Goal: Task Accomplishment & Management: Manage account settings

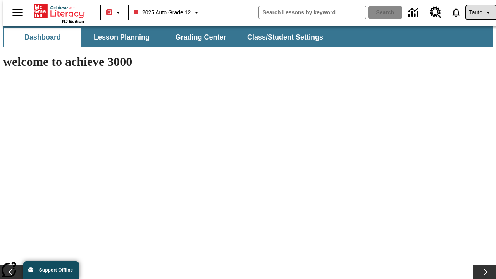
click at [477, 12] on span "Tauto" at bounding box center [476, 13] width 13 height 8
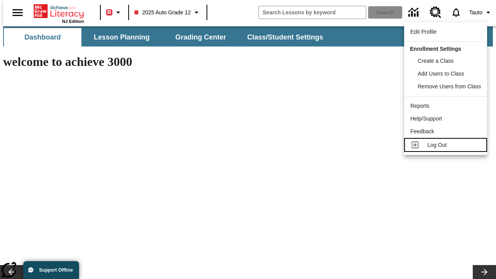
click at [447, 145] on span "Log Out" at bounding box center [437, 145] width 19 height 6
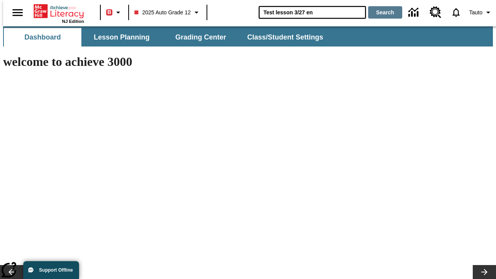
type input "Test lesson 3/27 en"
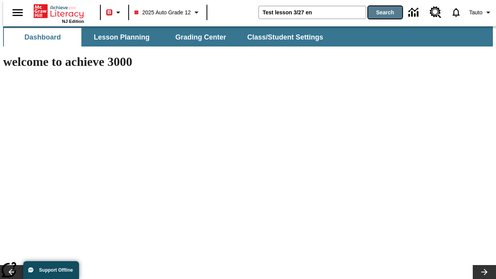
click at [381, 12] on button "Search" at bounding box center [385, 12] width 34 height 12
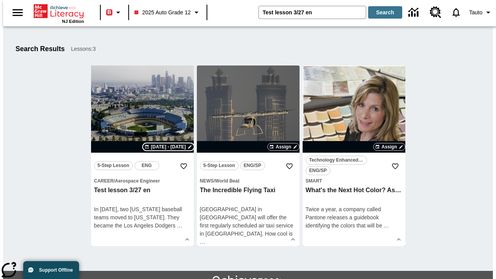
click at [168, 147] on span "Aug 14 - Aug 14" at bounding box center [168, 146] width 35 height 7
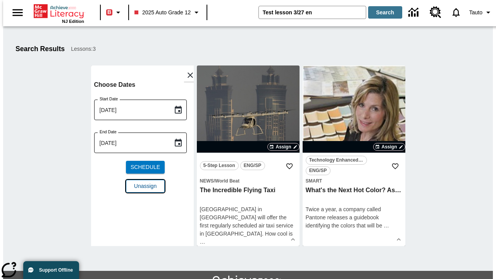
click at [142, 186] on span "Unassign" at bounding box center [145, 186] width 22 height 8
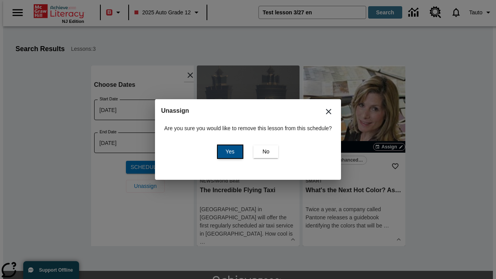
click at [229, 152] on span "Yes" at bounding box center [230, 152] width 9 height 8
